Goal: Task Accomplishment & Management: Use online tool/utility

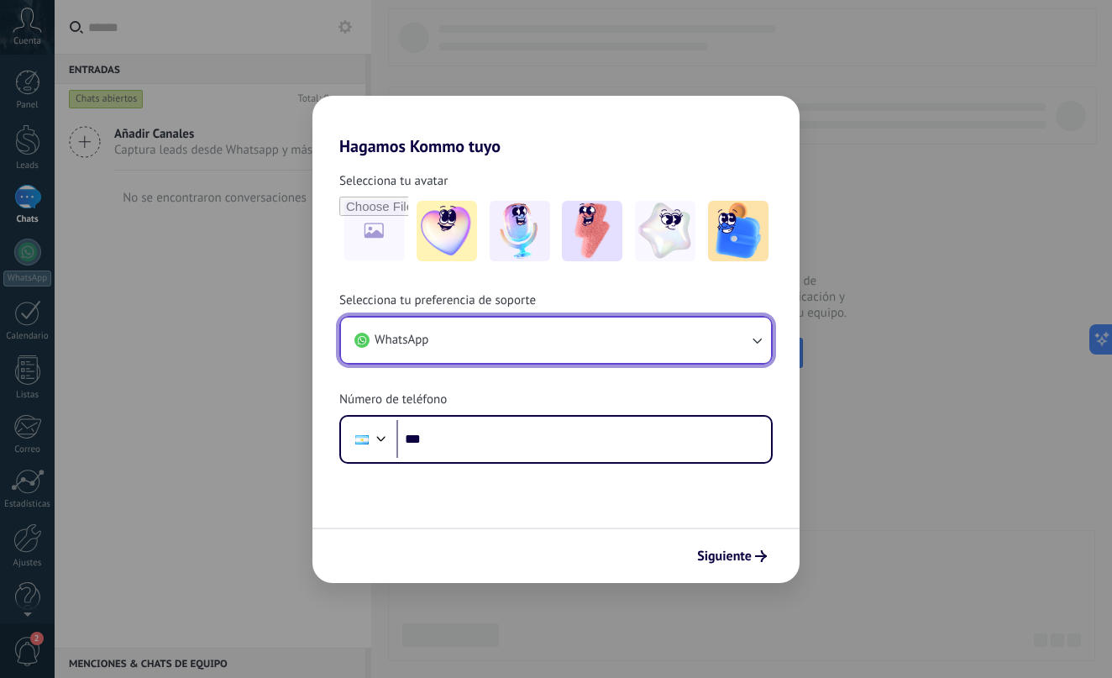
click at [560, 345] on button "WhatsApp" at bounding box center [556, 339] width 430 height 45
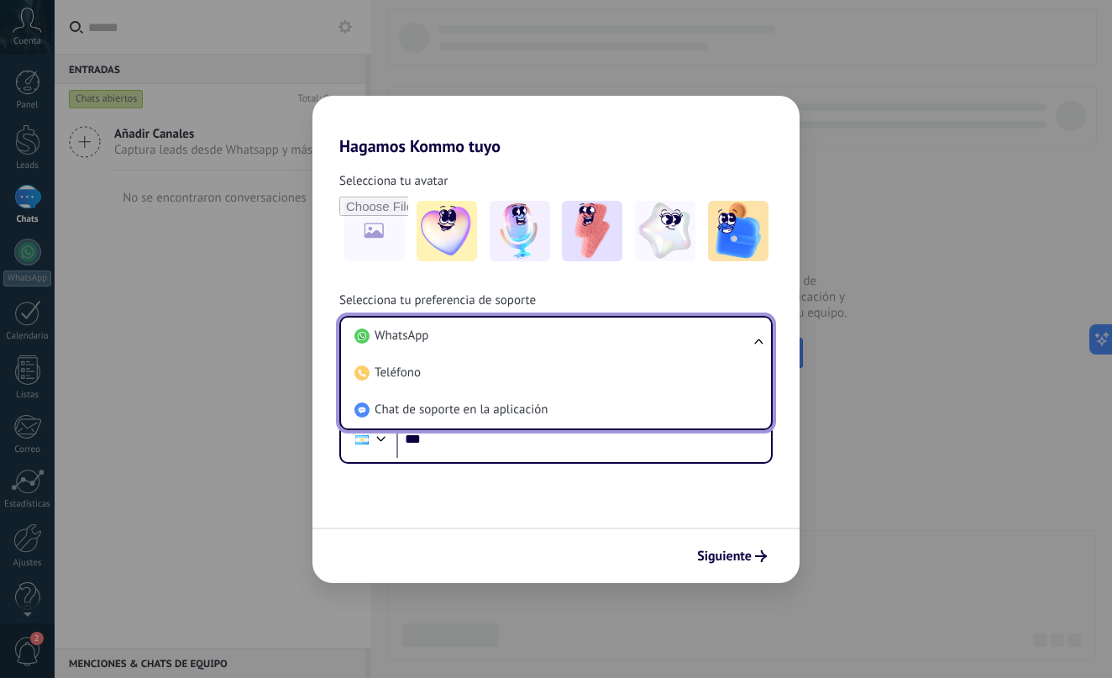
click at [575, 481] on form "Selecciona tu avatar Selecciona tu preferencia de soporte WhatsApp WhatsApp Tel…" at bounding box center [555, 369] width 487 height 427
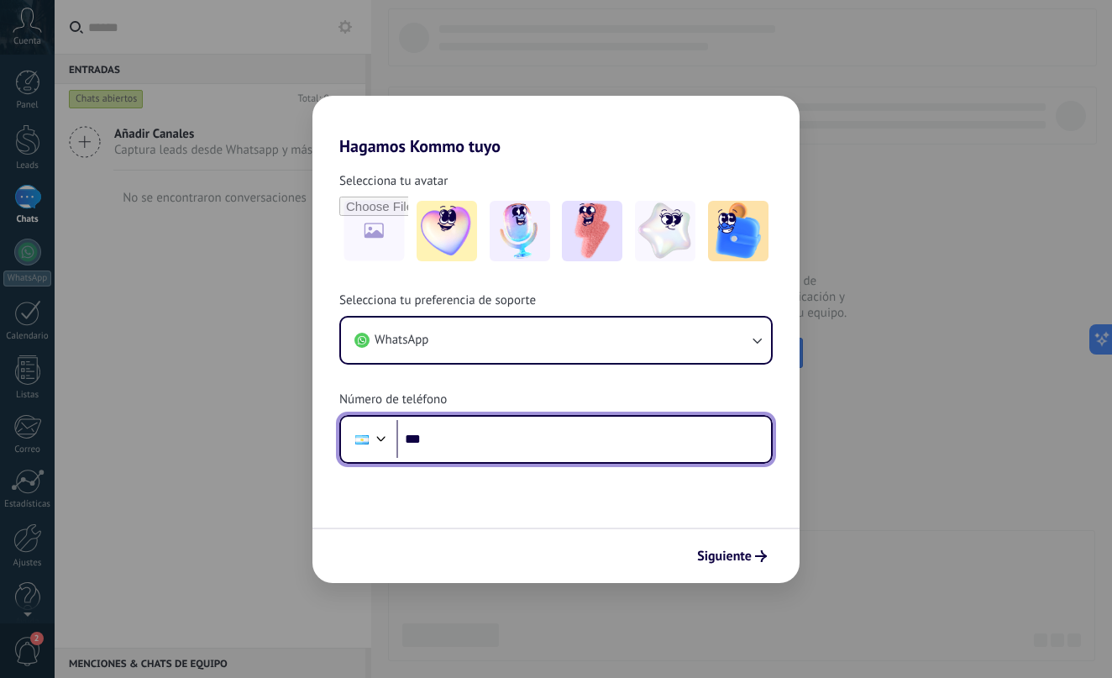
click at [376, 442] on div at bounding box center [381, 437] width 20 height 20
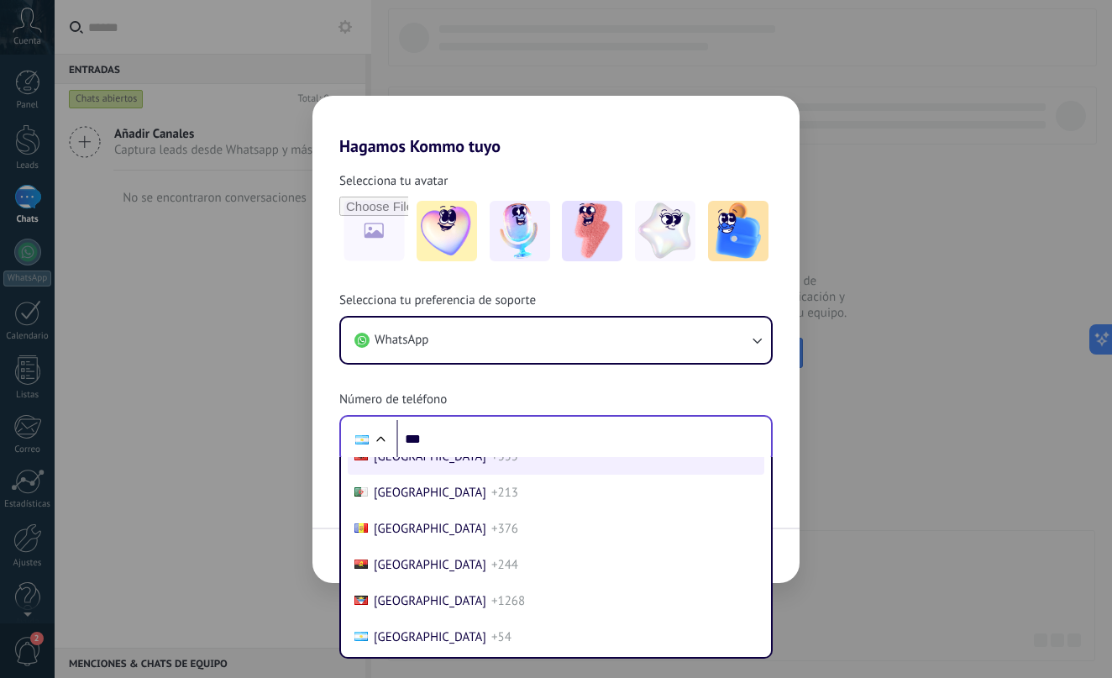
scroll to position [5106, 0]
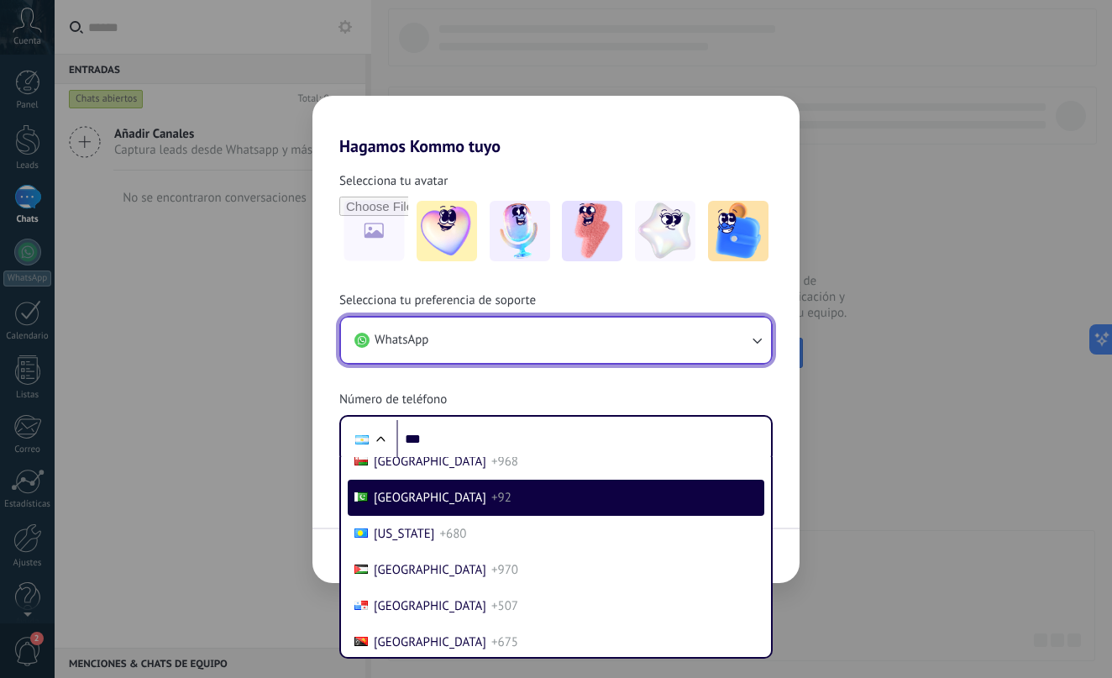
click at [454, 334] on button "WhatsApp" at bounding box center [556, 339] width 430 height 45
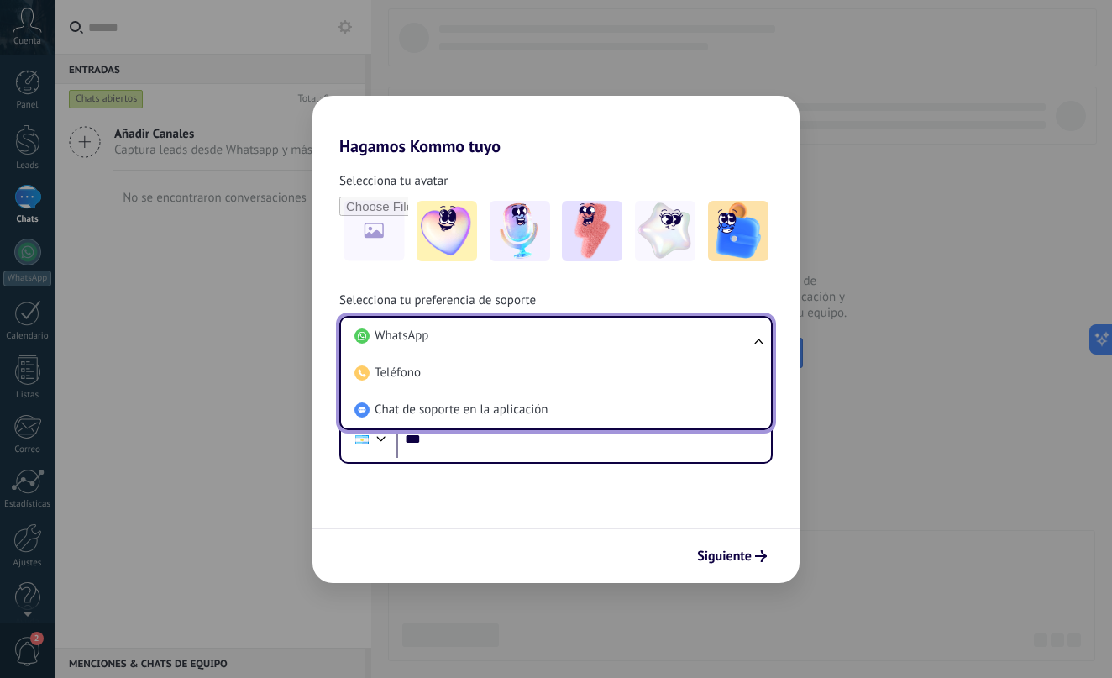
click at [606, 510] on form "Selecciona tu avatar Selecciona tu preferencia de soporte WhatsApp WhatsApp Tel…" at bounding box center [555, 369] width 487 height 427
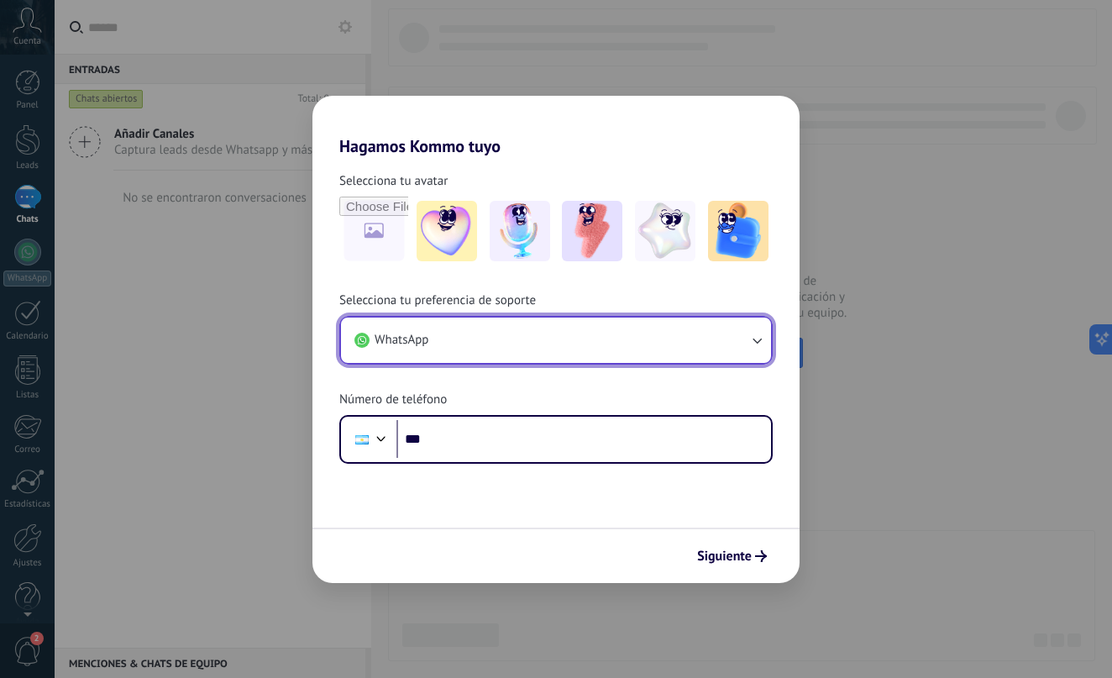
click at [657, 349] on button "WhatsApp" at bounding box center [556, 339] width 430 height 45
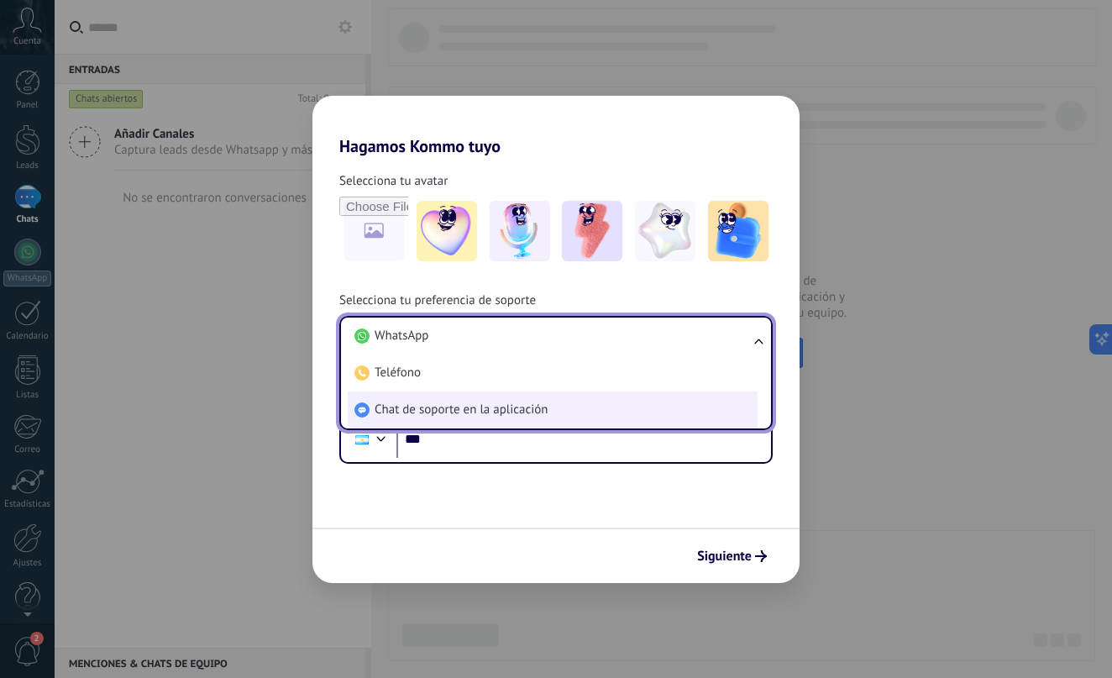
click at [541, 409] on span "Chat de soporte en la aplicación" at bounding box center [461, 409] width 173 height 17
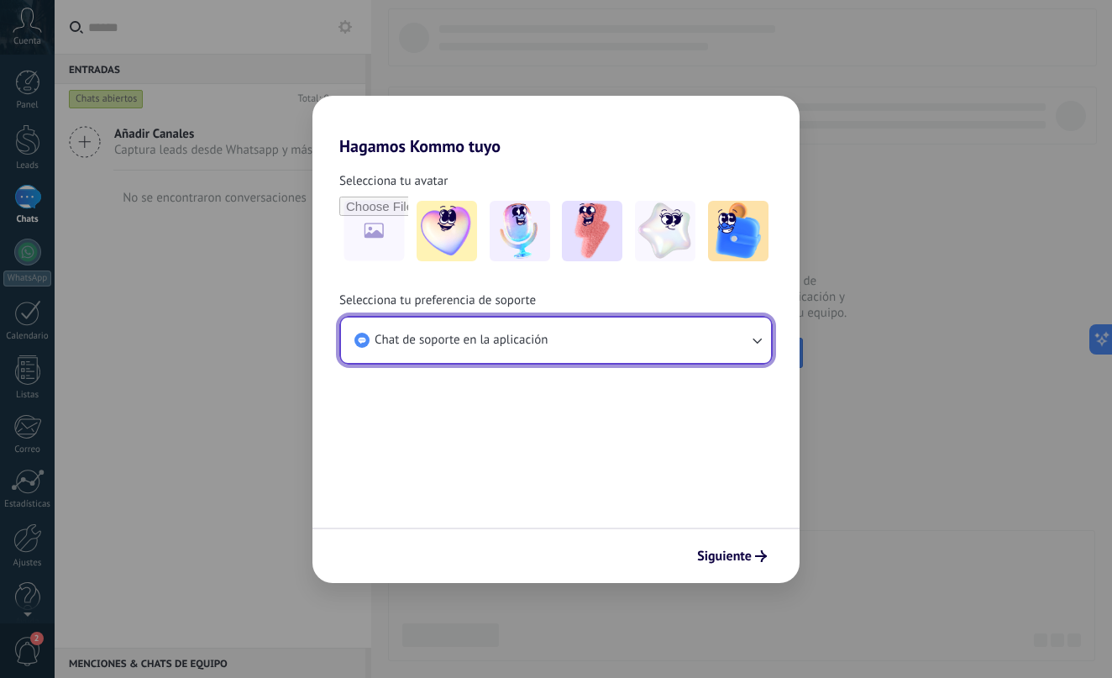
click at [595, 346] on button "Chat de soporte en la aplicación" at bounding box center [556, 339] width 430 height 45
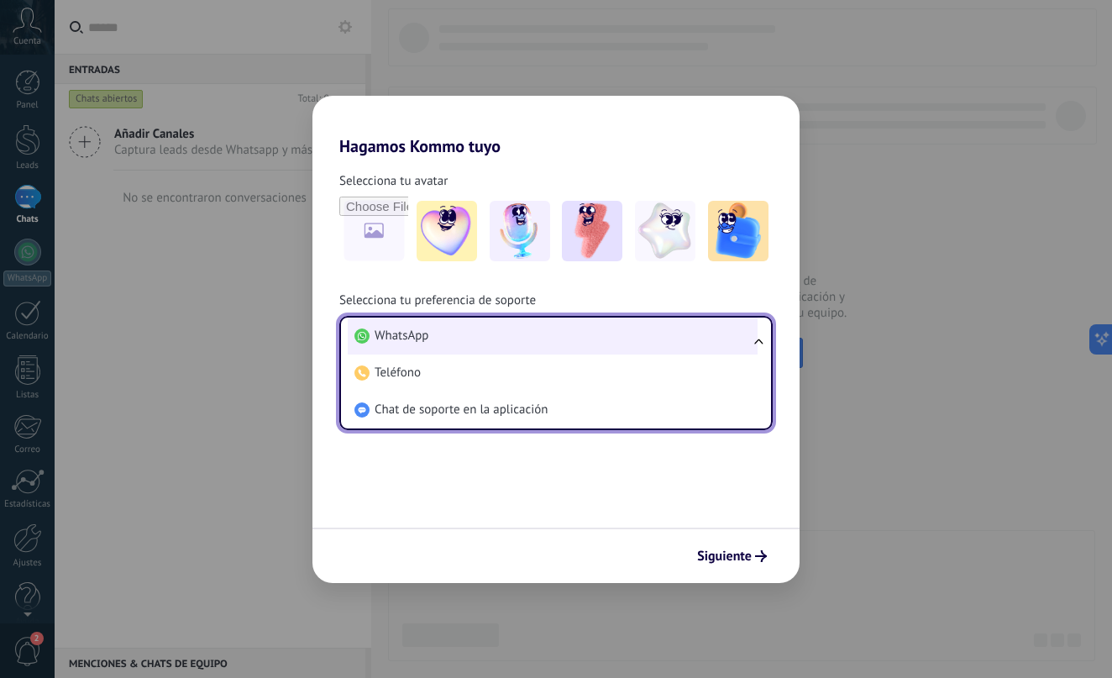
click at [595, 346] on li "WhatsApp" at bounding box center [553, 335] width 410 height 37
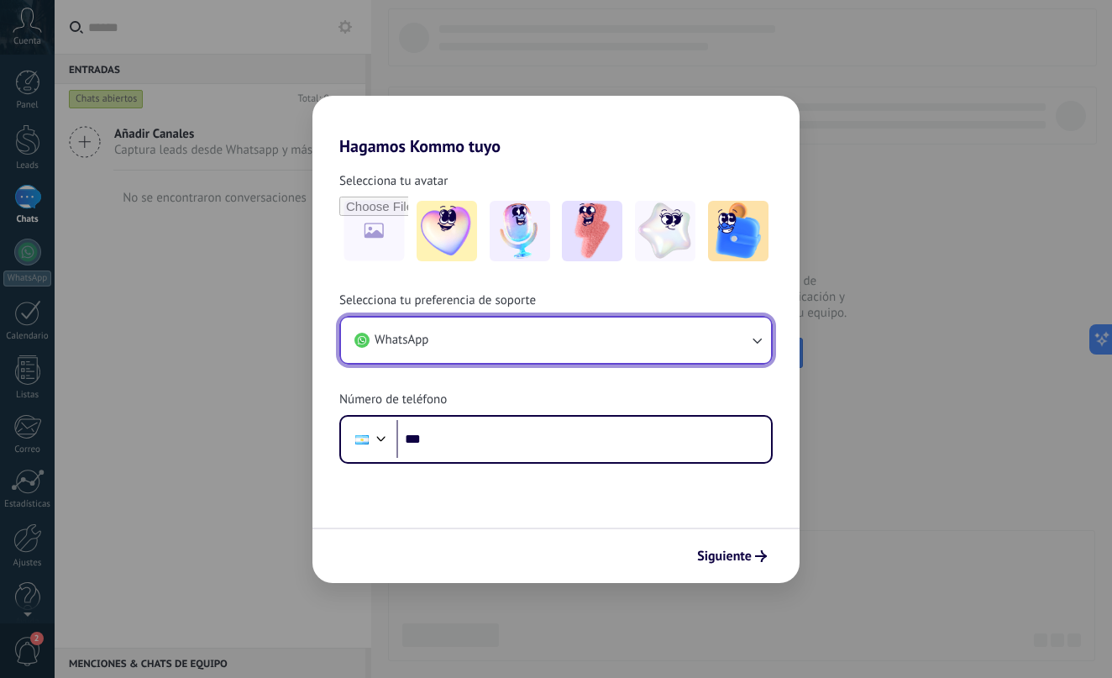
click at [606, 328] on button "WhatsApp" at bounding box center [556, 339] width 430 height 45
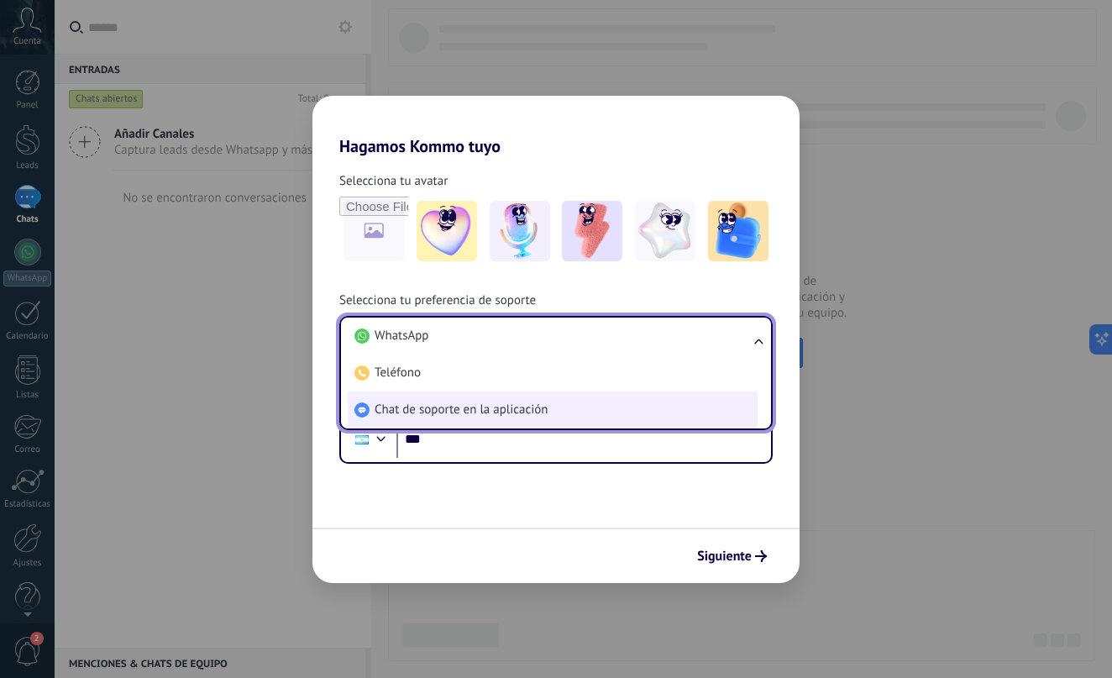
click at [612, 407] on li "Chat de soporte en la aplicación" at bounding box center [553, 409] width 410 height 37
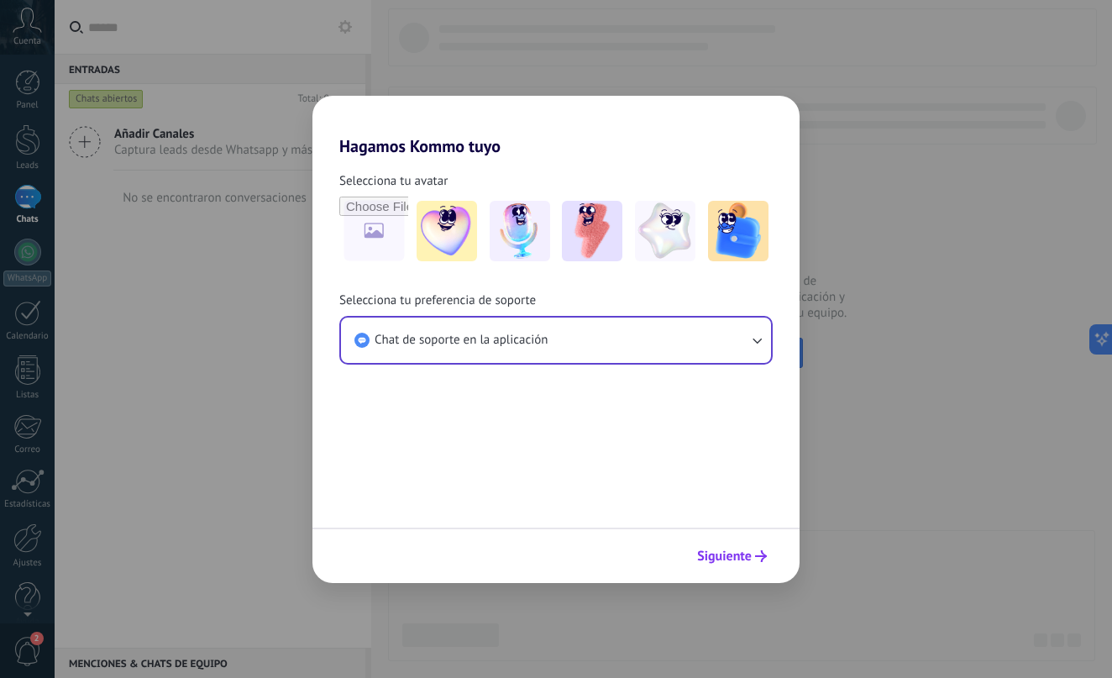
click at [742, 550] on span "Siguiente" at bounding box center [724, 556] width 55 height 12
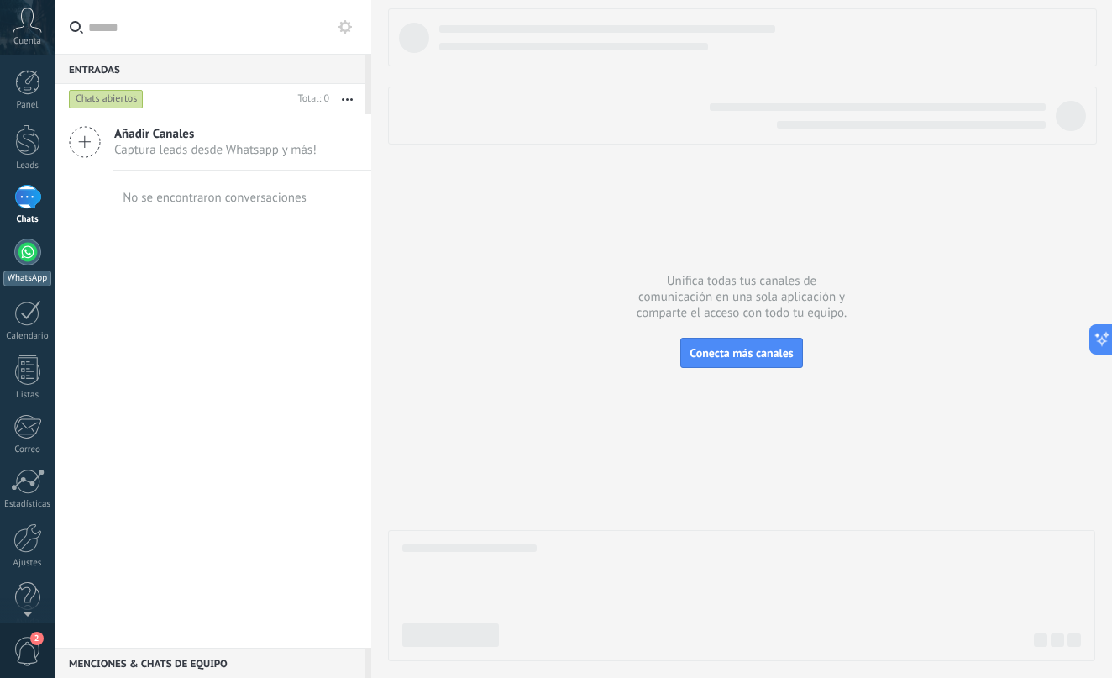
click at [34, 254] on div at bounding box center [27, 252] width 27 height 27
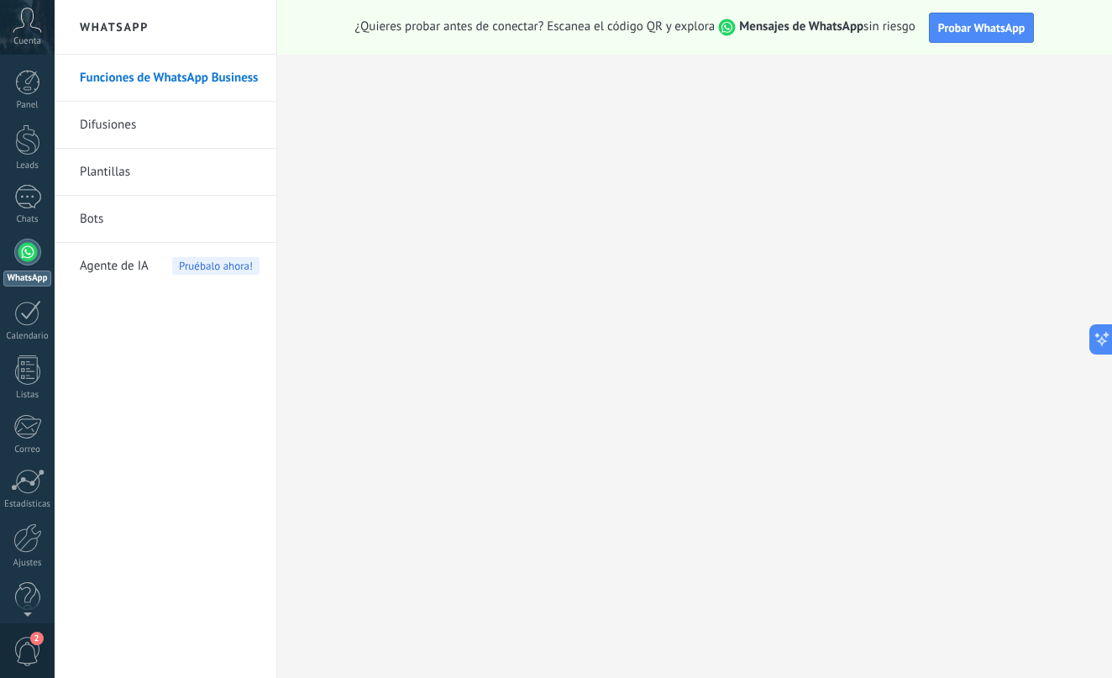
click at [24, 25] on use at bounding box center [27, 20] width 29 height 24
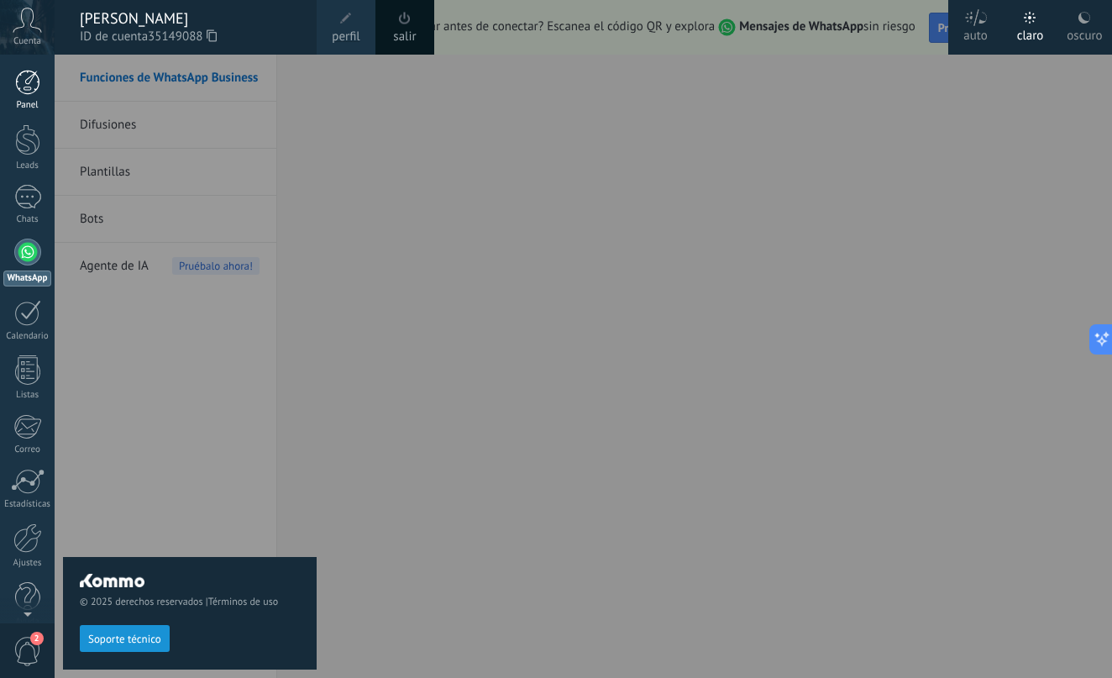
click at [34, 95] on link "Panel" at bounding box center [27, 90] width 55 height 41
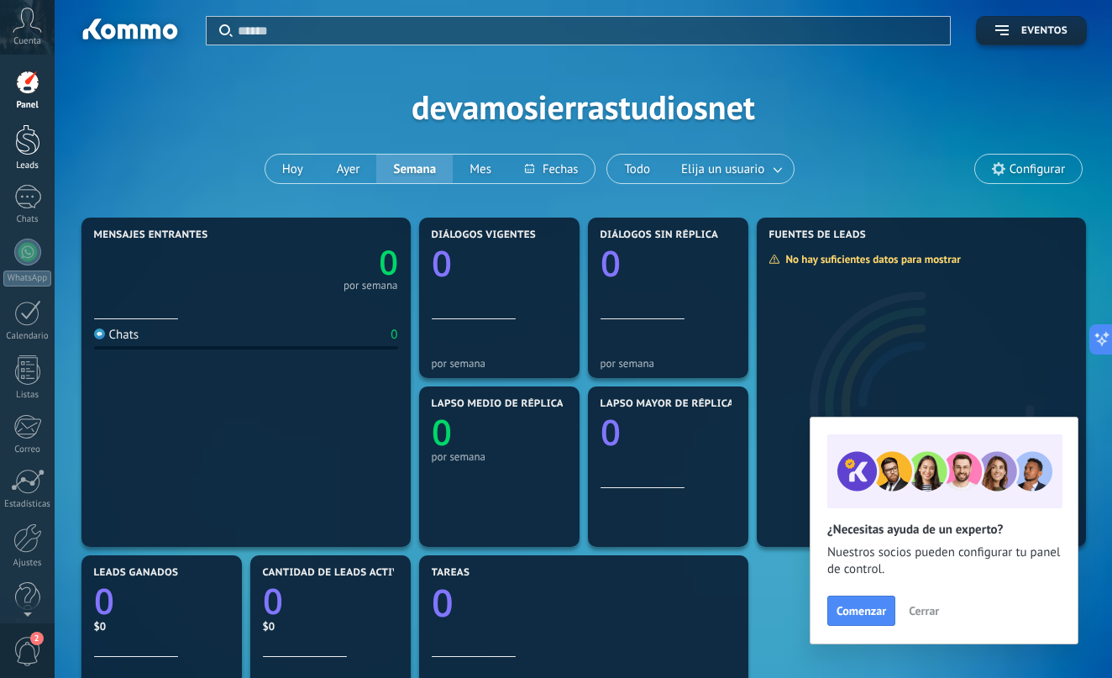
click at [32, 139] on div at bounding box center [27, 139] width 25 height 31
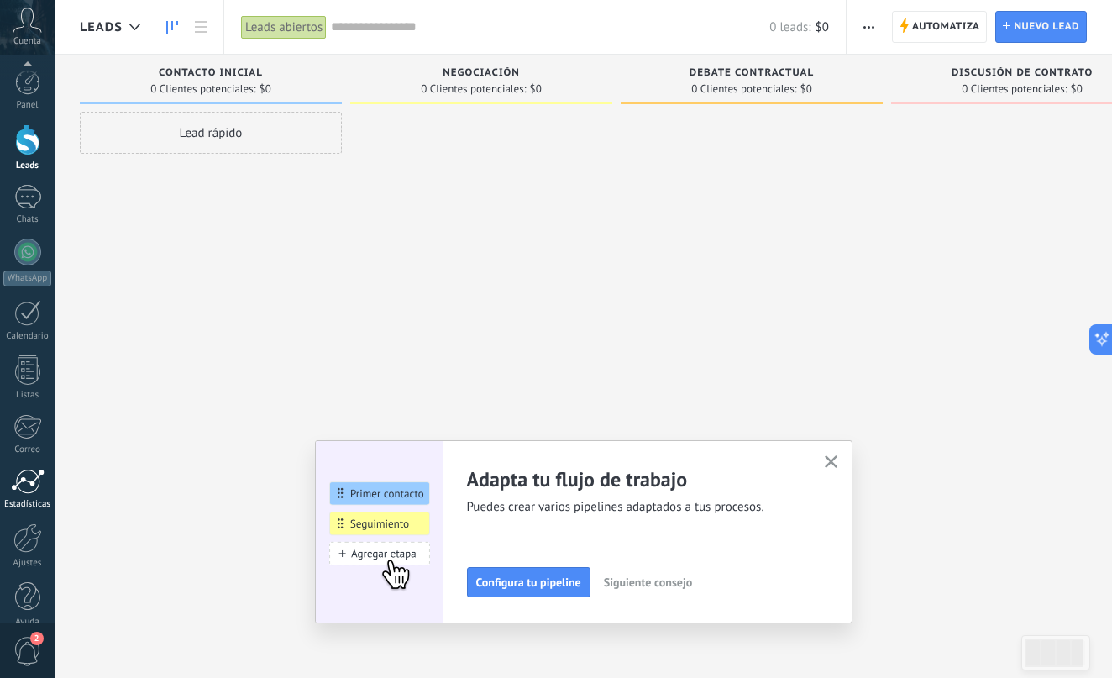
scroll to position [21, 0]
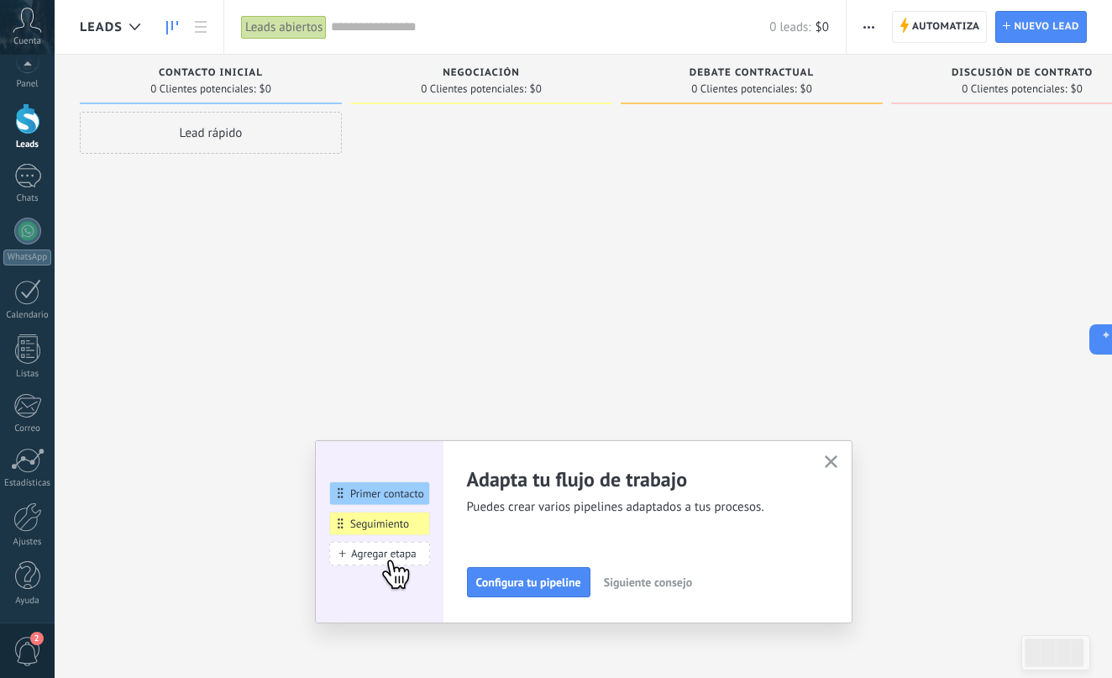
click at [24, 640] on span "2" at bounding box center [27, 651] width 29 height 29
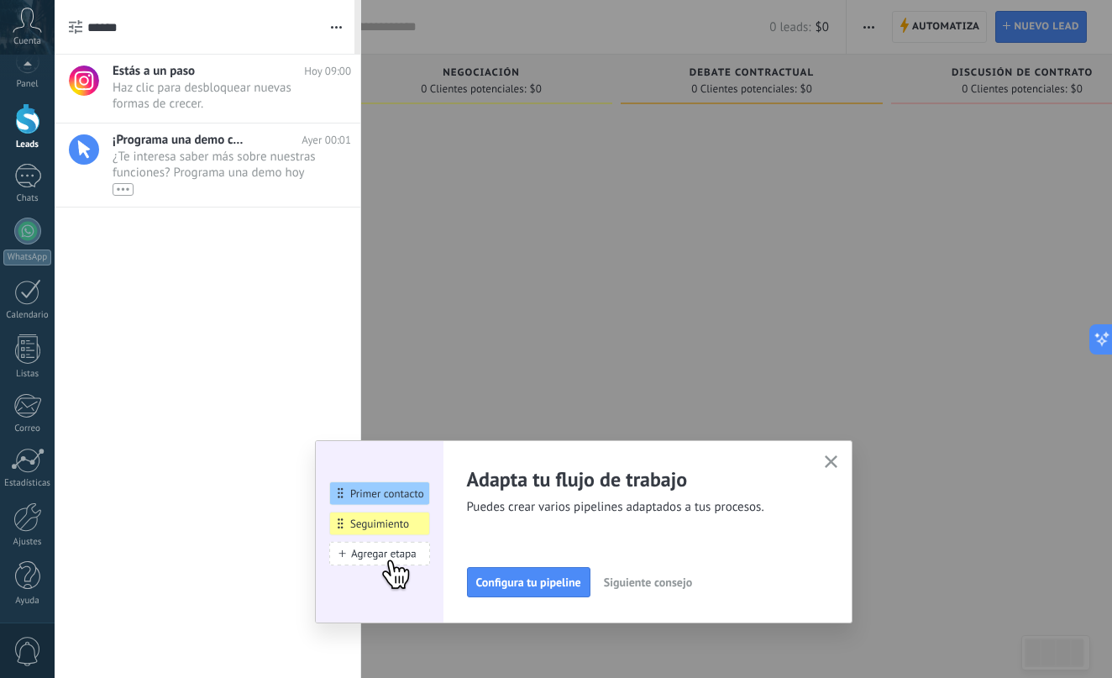
click at [24, 637] on span "0" at bounding box center [27, 651] width 29 height 29
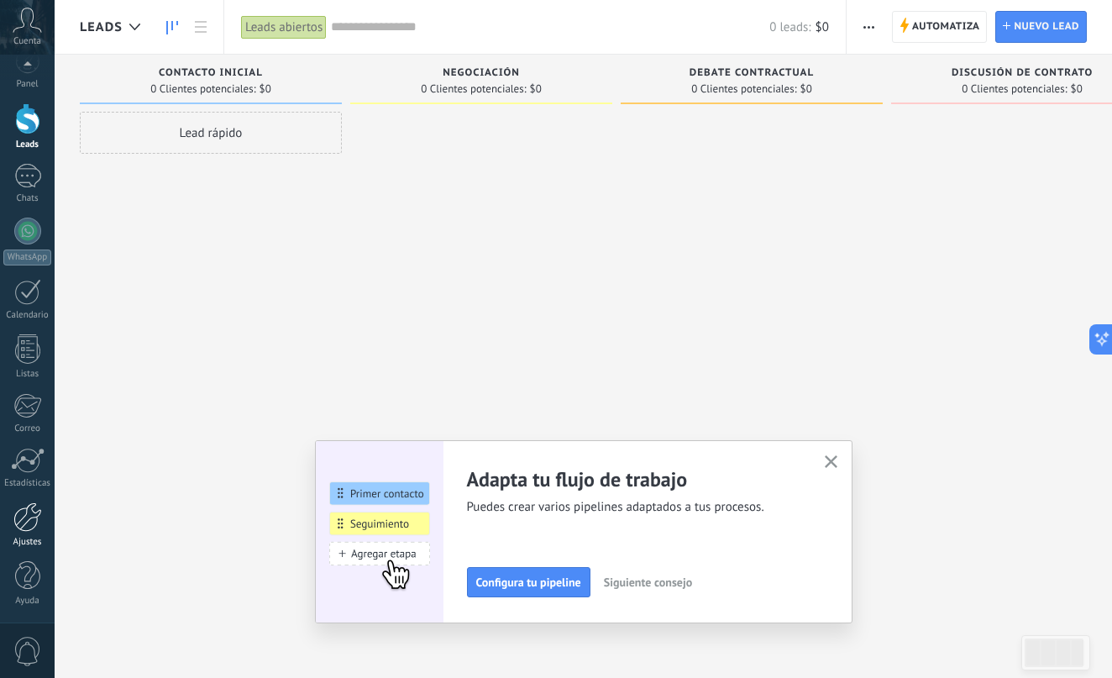
click at [27, 524] on div at bounding box center [27, 516] width 29 height 29
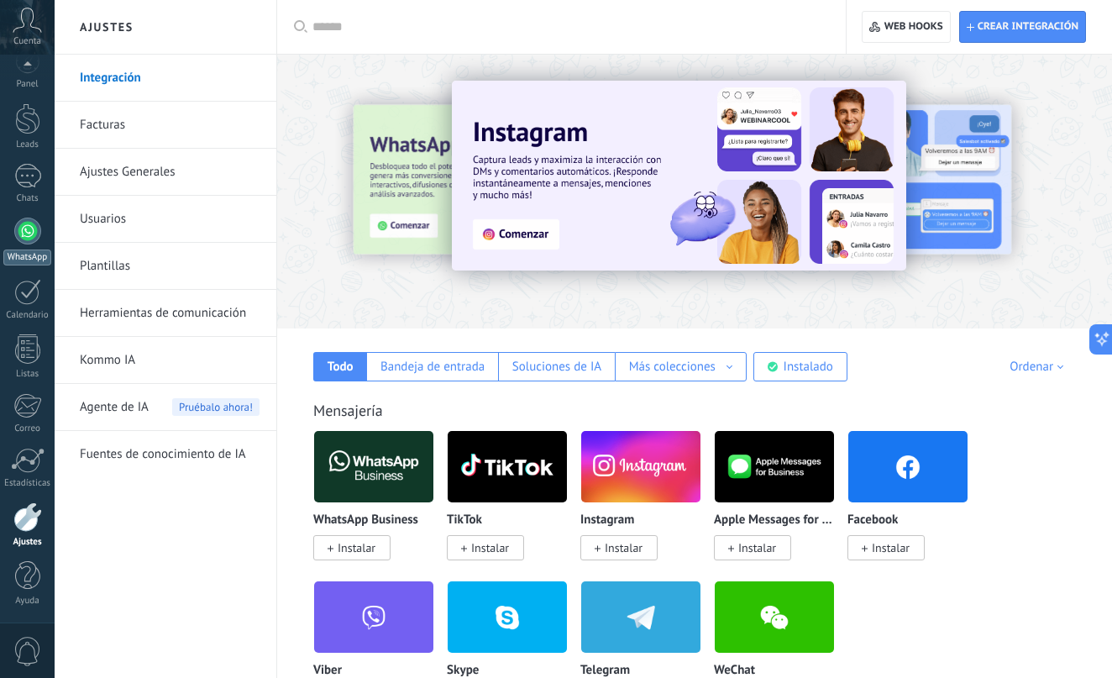
click at [29, 247] on link "WhatsApp" at bounding box center [27, 242] width 55 height 48
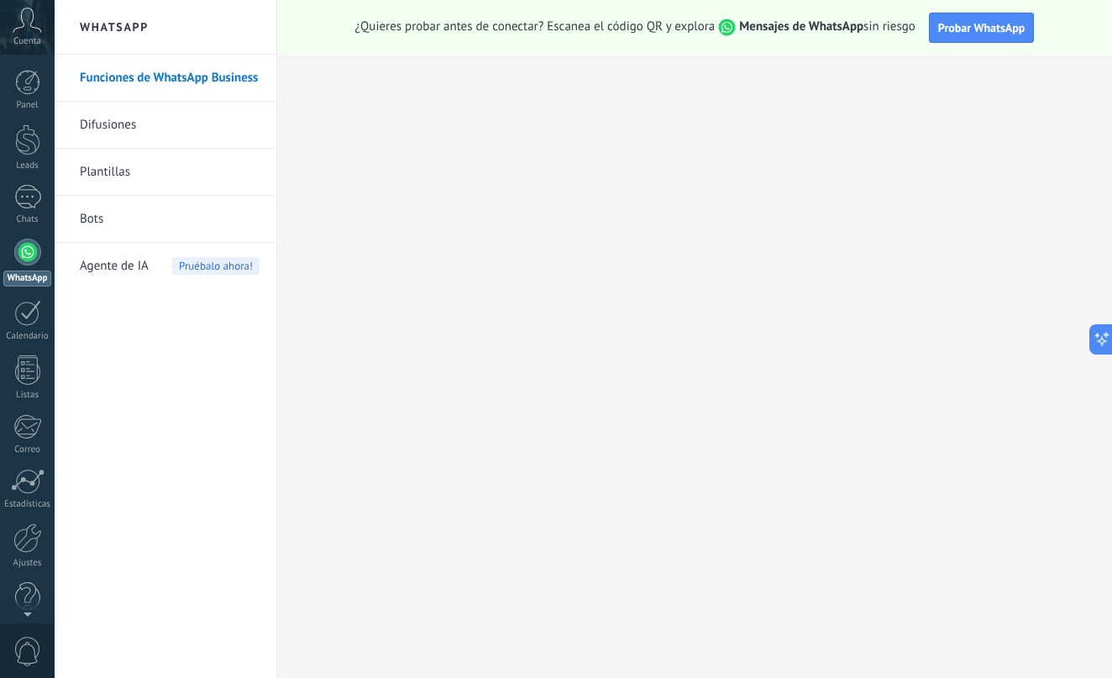
click at [776, 29] on strong "Mensajes de WhatsApp" at bounding box center [801, 26] width 124 height 16
click at [191, 79] on link "Funciones de WhatsApp Business" at bounding box center [170, 78] width 180 height 47
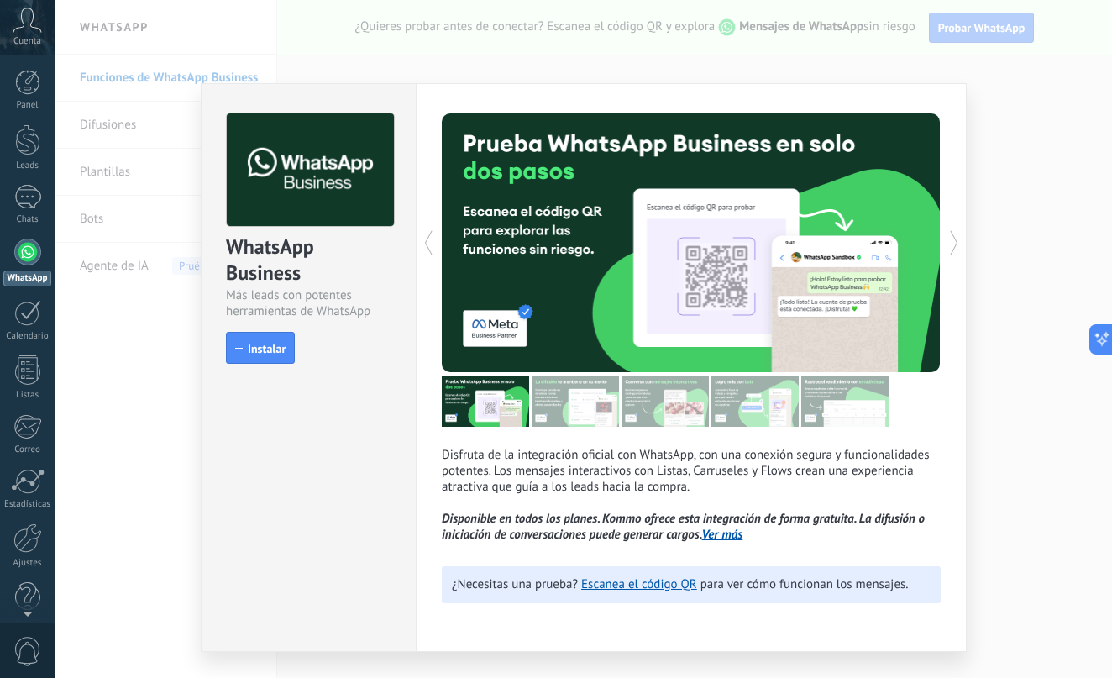
click at [772, 301] on div at bounding box center [815, 242] width 249 height 259
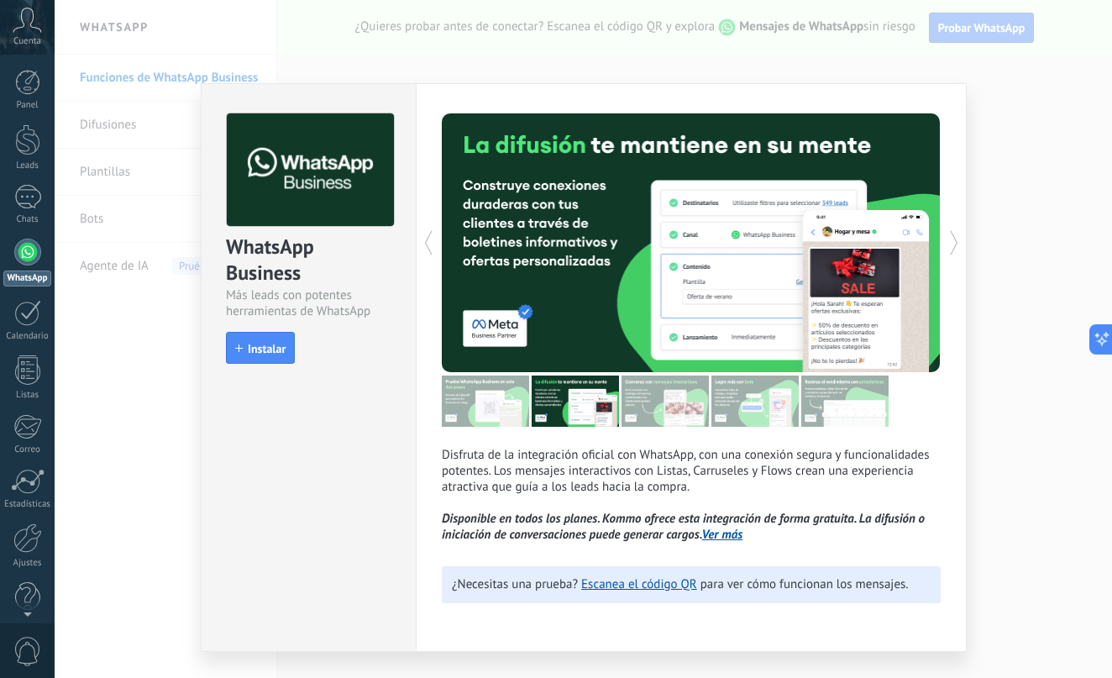
click at [772, 301] on div at bounding box center [815, 242] width 249 height 259
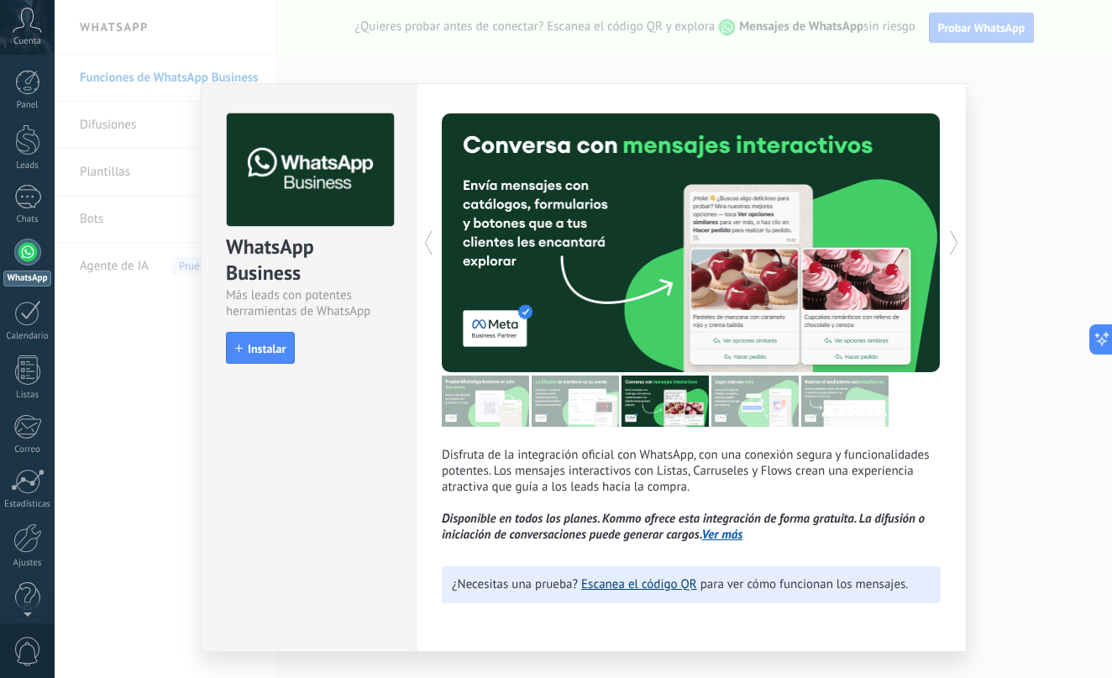
click at [651, 592] on link "Escanea el código QR" at bounding box center [639, 584] width 116 height 16
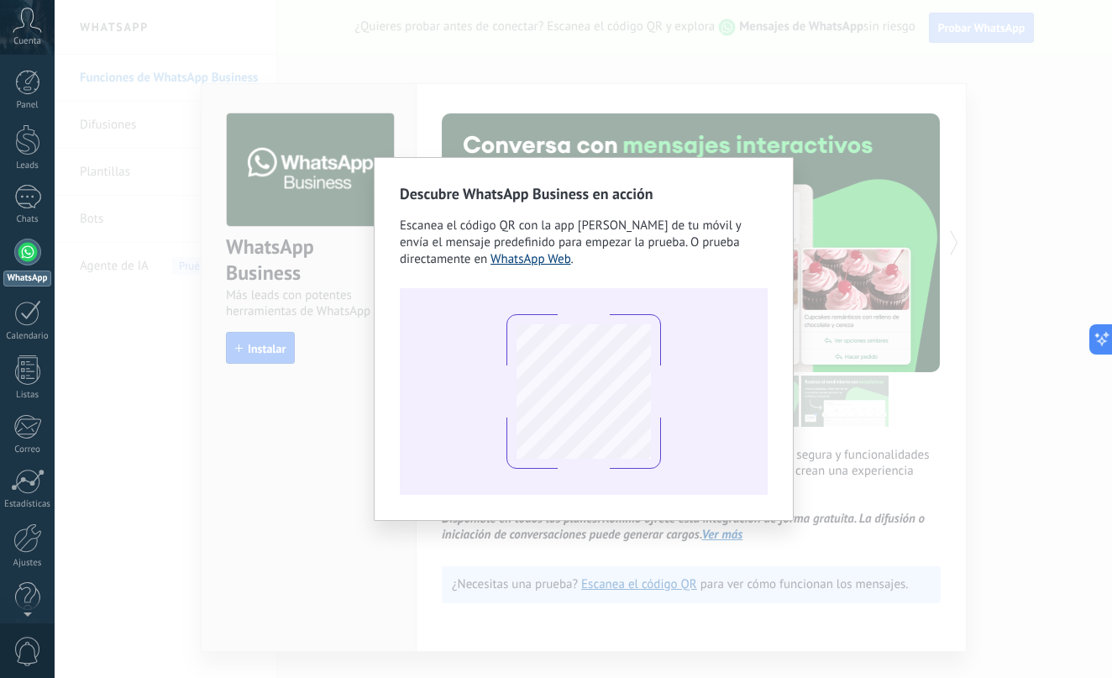
click at [509, 262] on link "WhatsApp Web" at bounding box center [530, 259] width 81 height 16
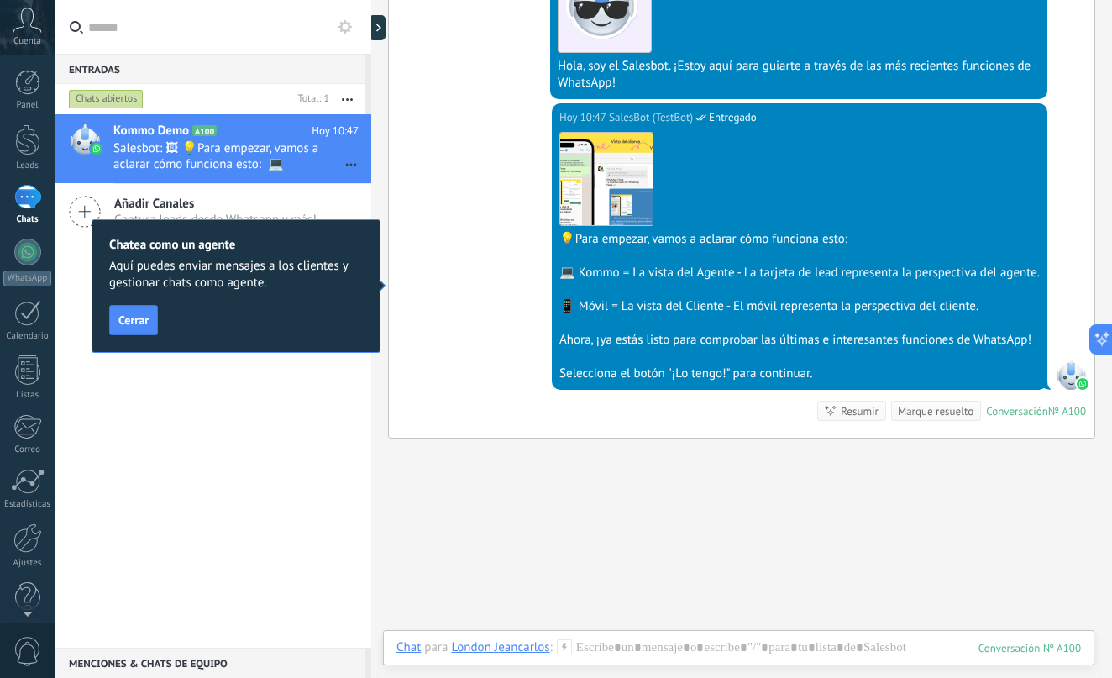
scroll to position [451, 0]
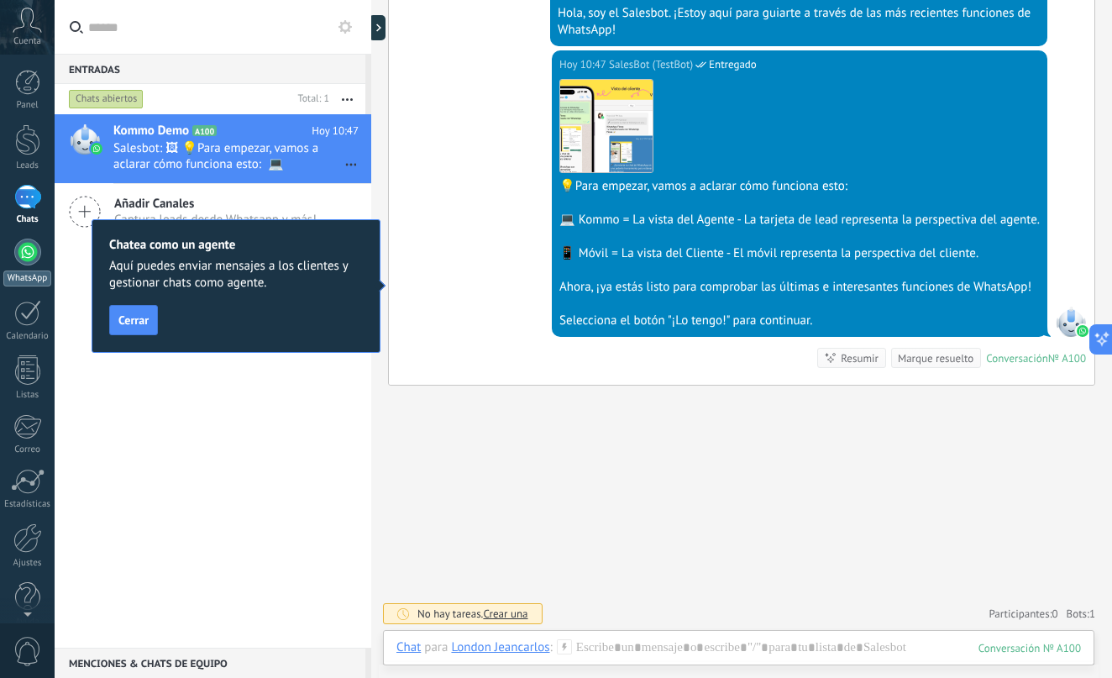
click at [28, 249] on div at bounding box center [27, 252] width 27 height 27
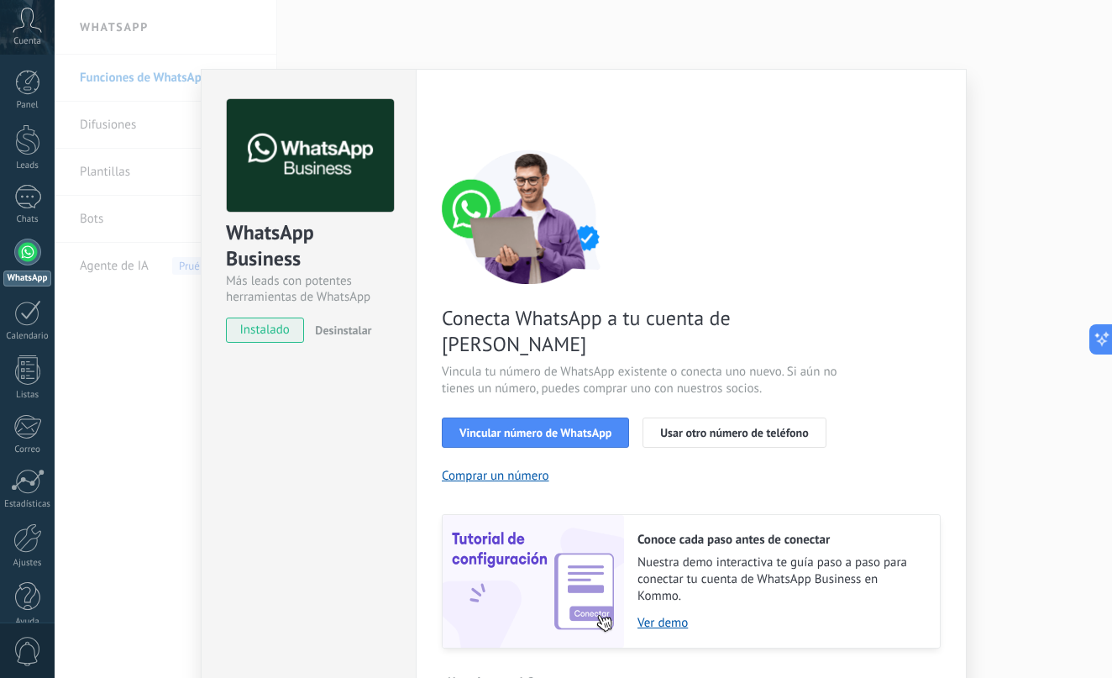
scroll to position [40, 0]
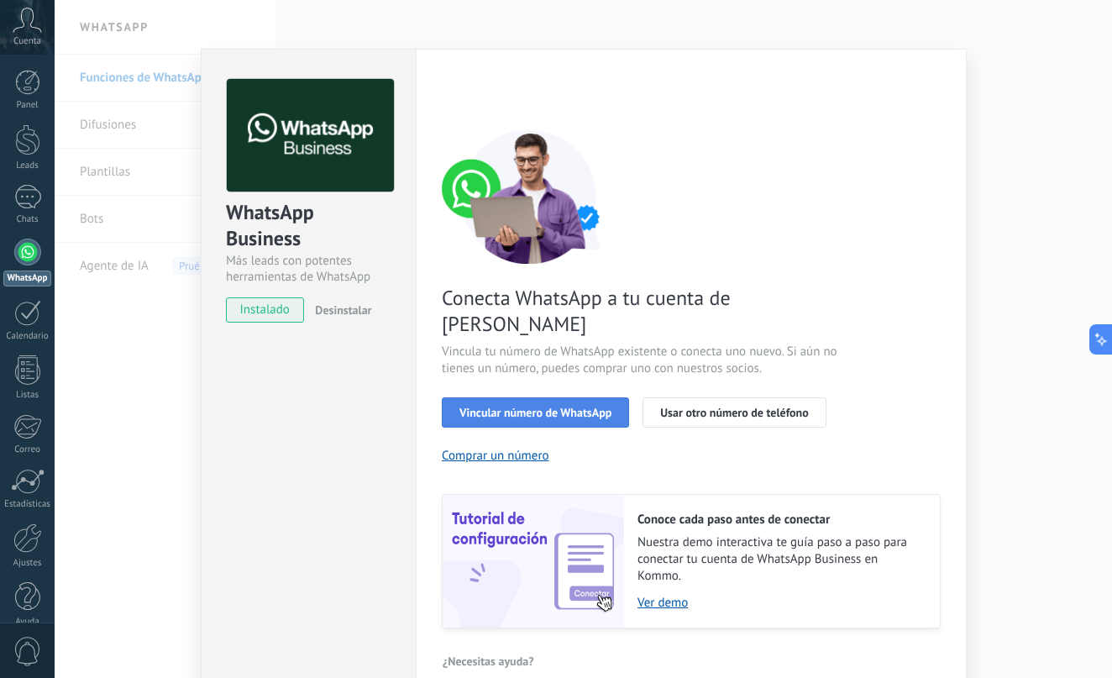
click at [555, 407] on span "Vincular número de WhatsApp" at bounding box center [535, 413] width 152 height 12
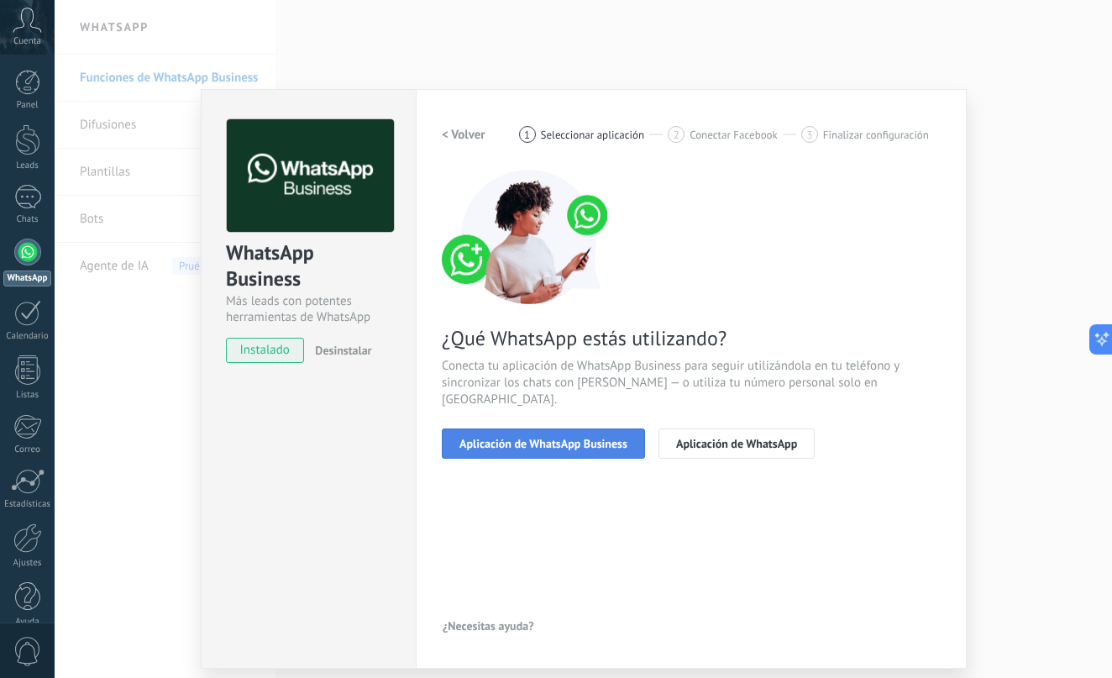
click at [578, 438] on span "Aplicación de WhatsApp Business" at bounding box center [543, 444] width 168 height 12
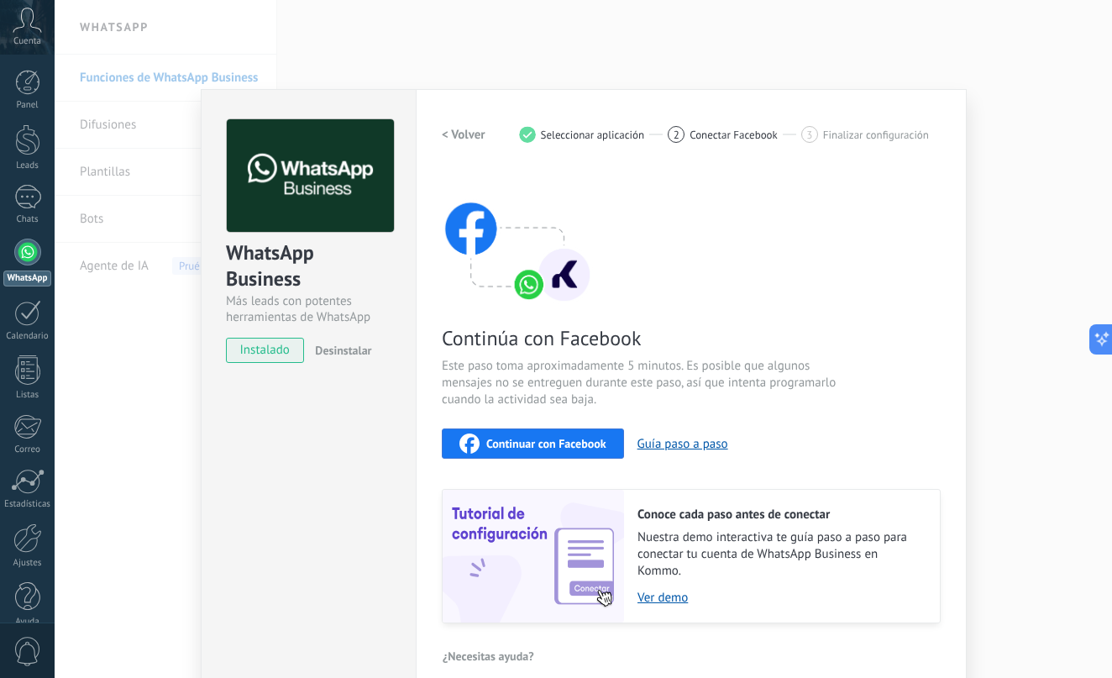
click at [550, 441] on span "Continuar con Facebook" at bounding box center [546, 444] width 120 height 12
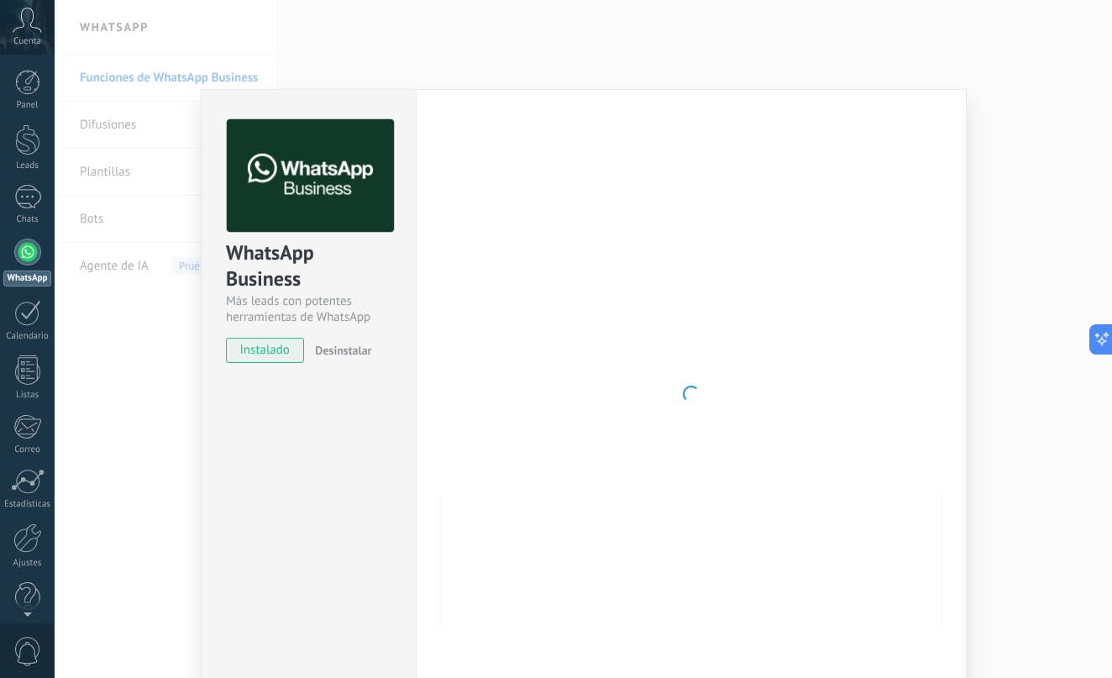
click at [900, 83] on div "WhatsApp Business Más leads con potentes herramientas de WhatsApp instalado Des…" at bounding box center [583, 339] width 1057 height 678
